Goal: Navigation & Orientation: Go to known website

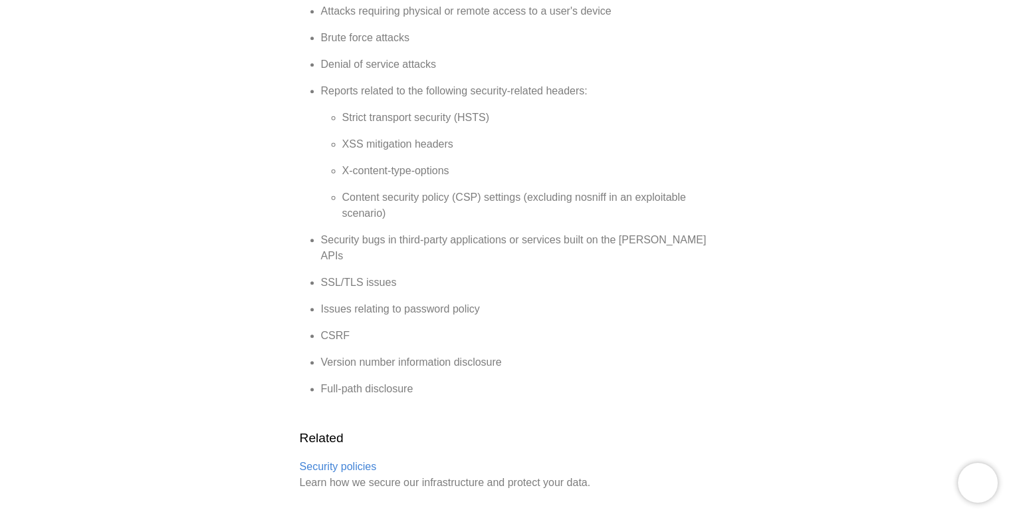
scroll to position [1514, 0]
